Goal: Task Accomplishment & Management: Complete application form

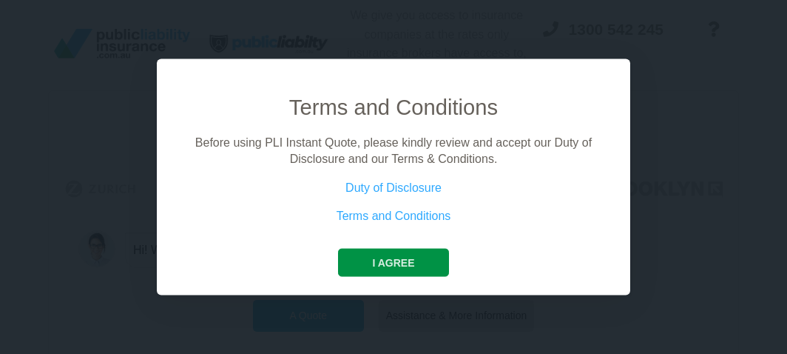
click at [390, 272] on button "I agree" at bounding box center [393, 262] width 110 height 28
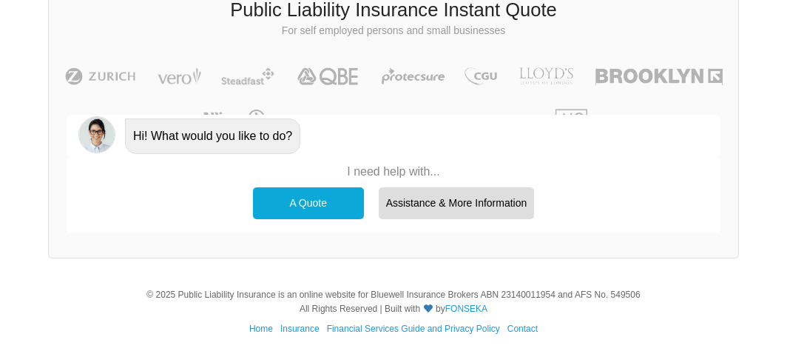
scroll to position [115, 0]
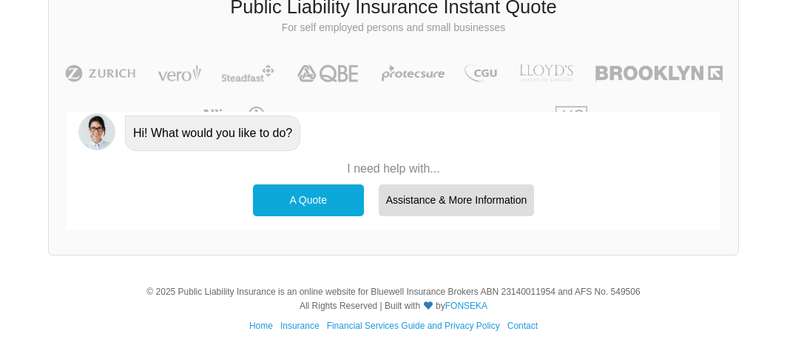
click at [314, 201] on div "A Quote" at bounding box center [308, 199] width 111 height 31
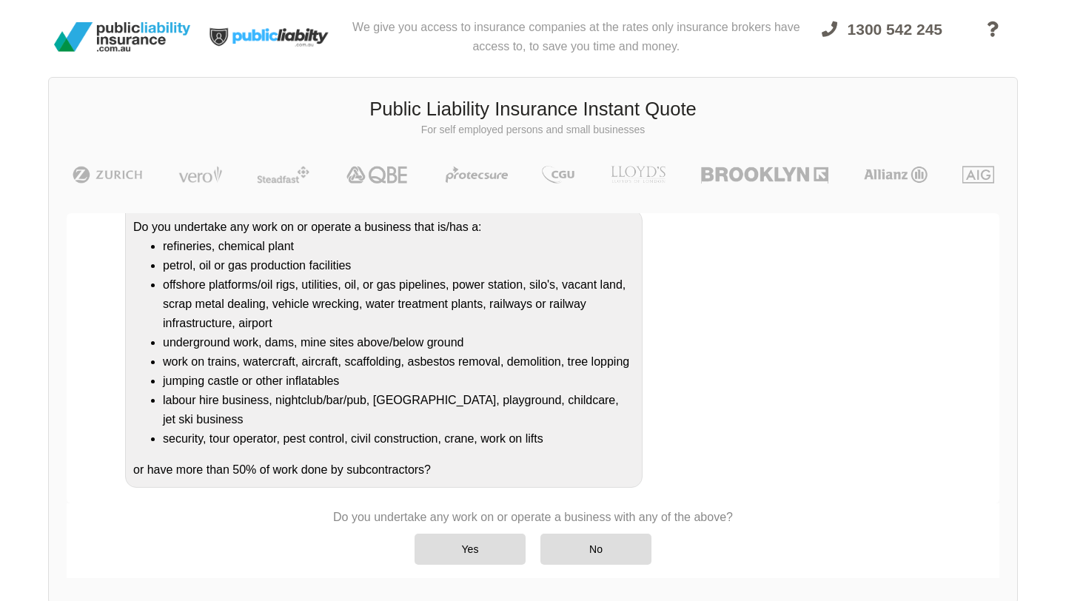
scroll to position [154, 0]
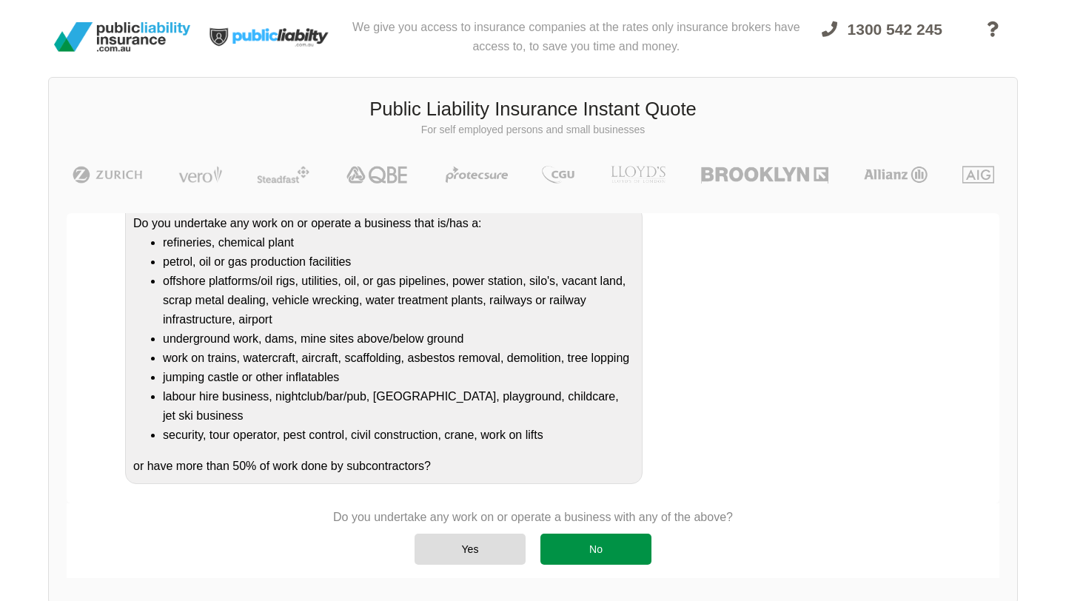
click at [625, 353] on div "No" at bounding box center [595, 548] width 111 height 31
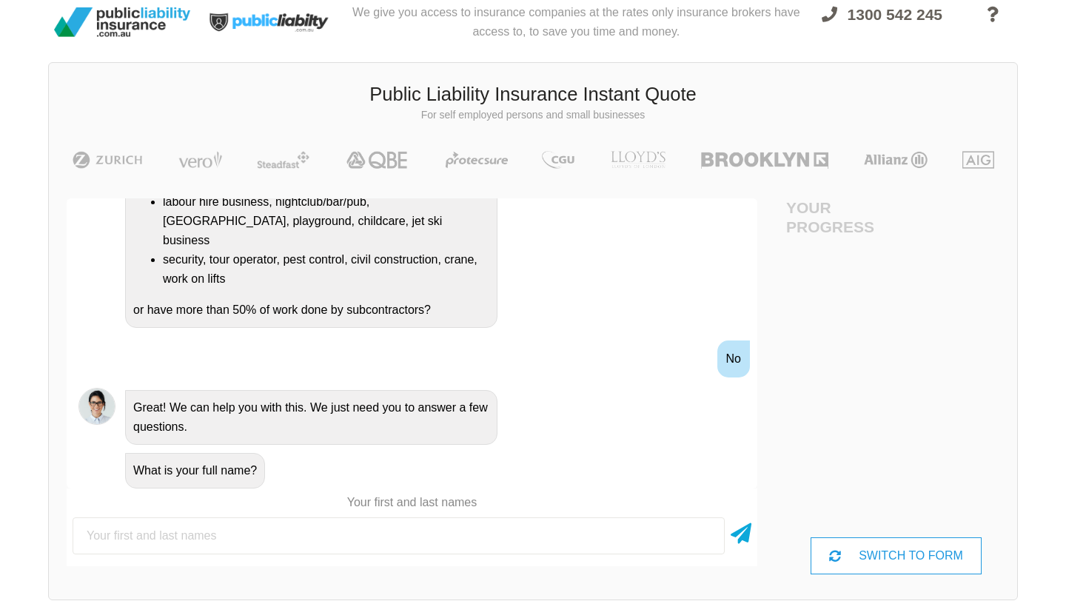
scroll to position [16, 0]
type input "[PERSON_NAME] di"
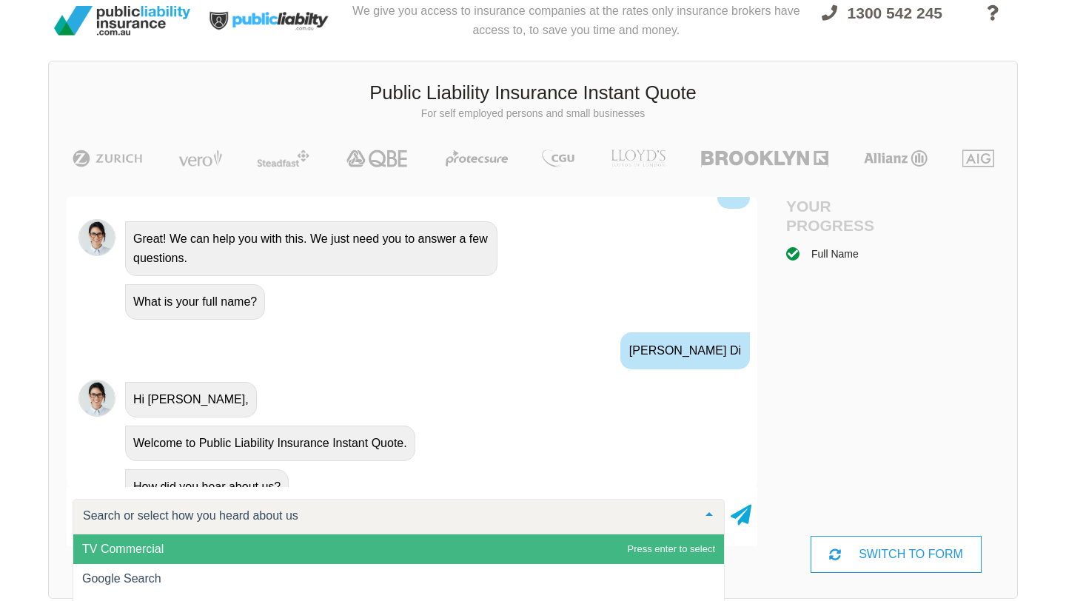
scroll to position [542, 0]
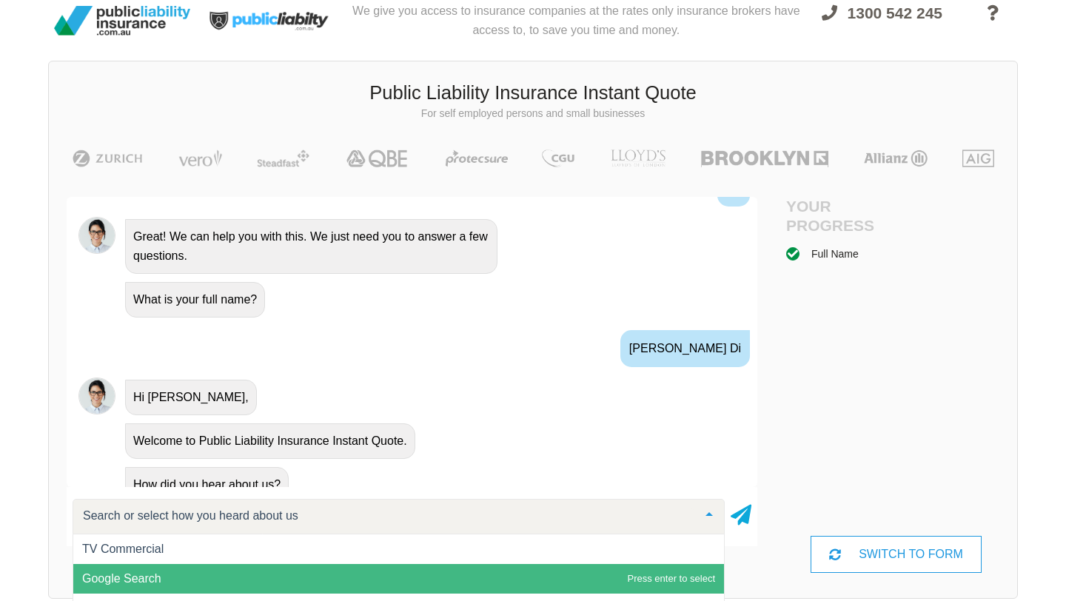
click at [534, 353] on span "Google Search" at bounding box center [398, 579] width 650 height 30
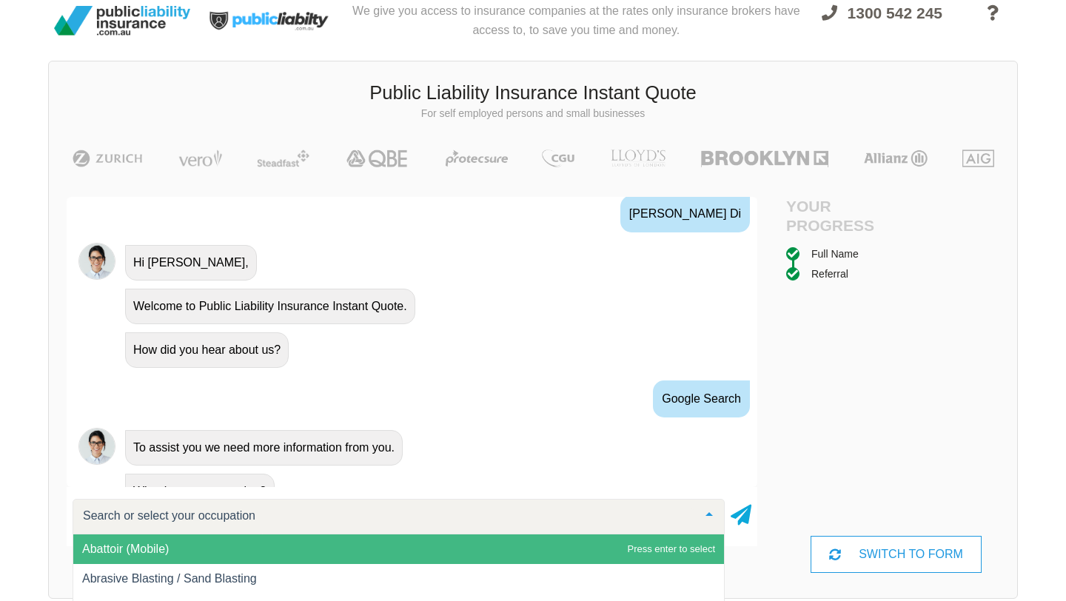
scroll to position [683, 0]
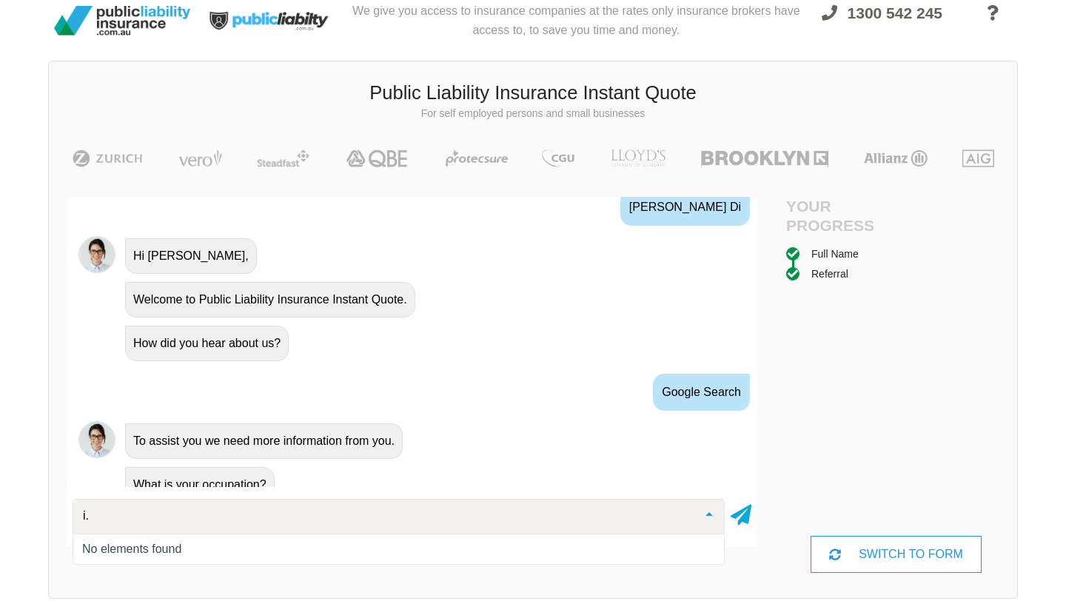
type input "i"
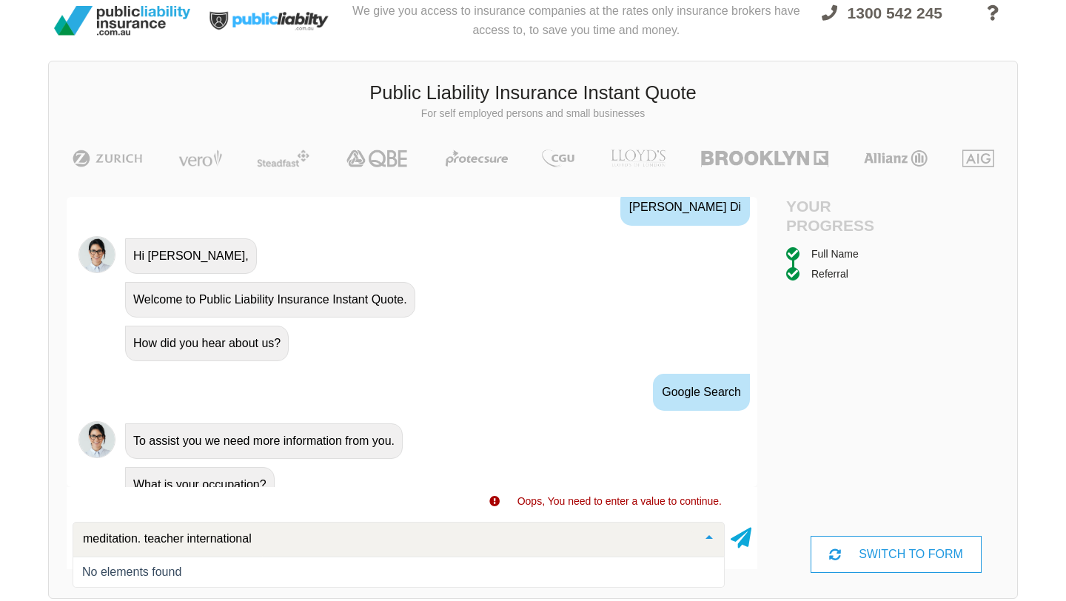
click at [141, 353] on input "meditation. teacher international" at bounding box center [386, 538] width 615 height 15
type input "meditation teacher international"
click at [742, 353] on icon at bounding box center [740, 535] width 21 height 27
